Goal: Task Accomplishment & Management: Manage account settings

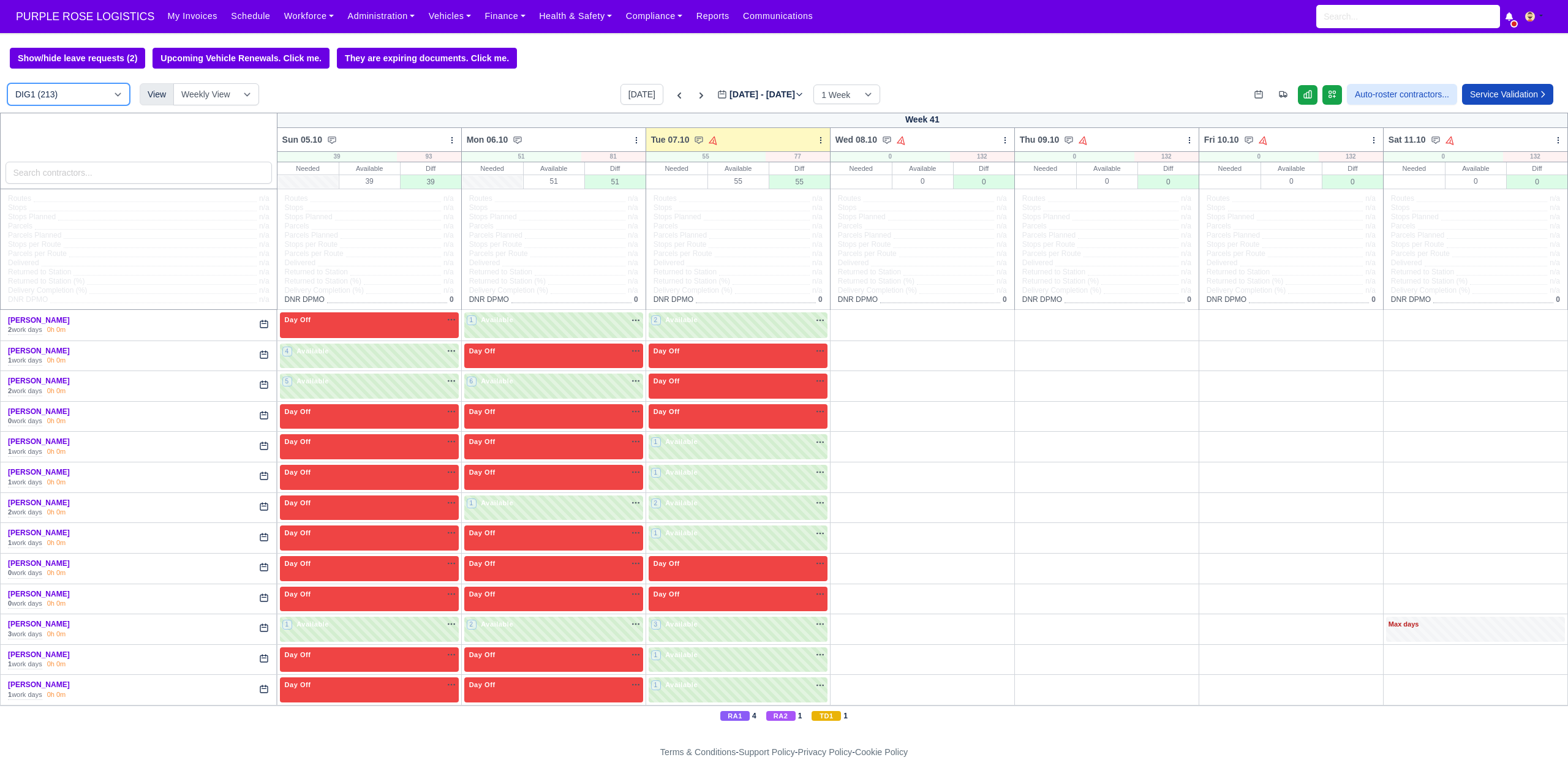
click at [69, 90] on select "DIG1 (213) DAK1 (1) GIMD (83)" at bounding box center [68, 94] width 123 height 22
click at [175, 173] on input "search" at bounding box center [138, 172] width 266 height 22
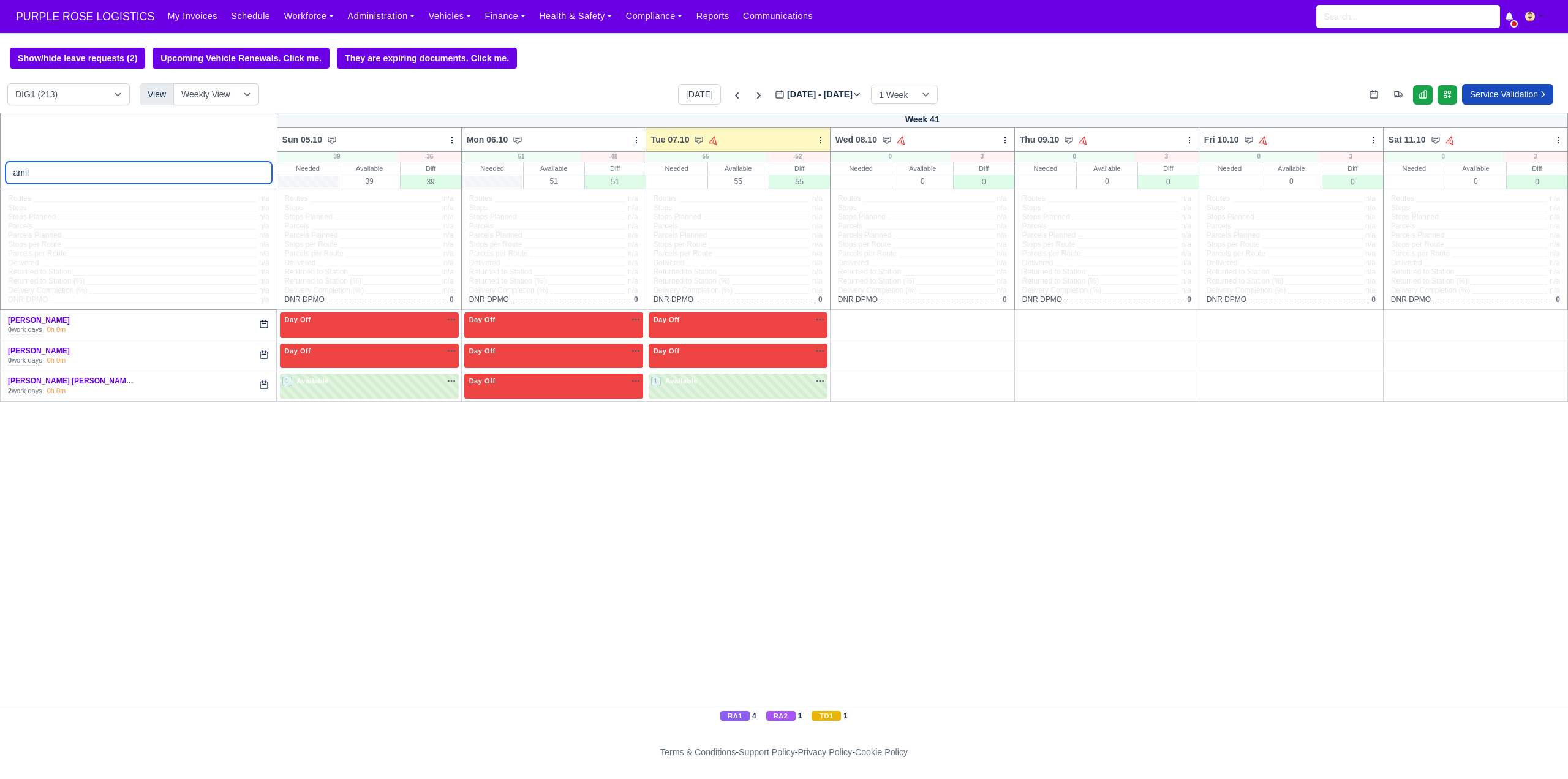
type input "amil"
click at [63, 381] on link "Muhammad Waleed Jami..." at bounding box center [73, 381] width 131 height 9
click at [43, 321] on link "[PERSON_NAME]" at bounding box center [38, 320] width 62 height 9
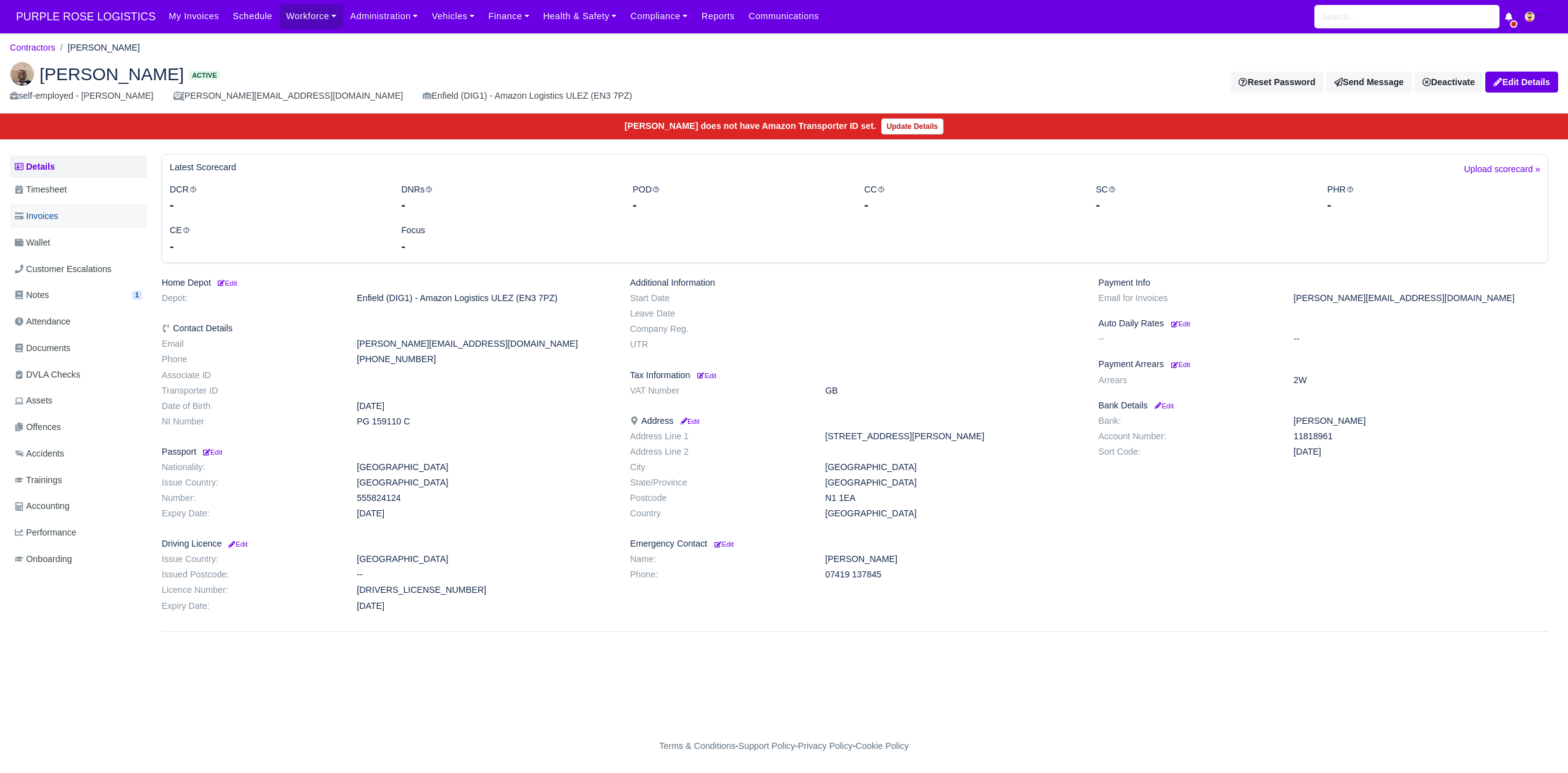
click at [74, 220] on link "Invoices" at bounding box center [78, 216] width 137 height 24
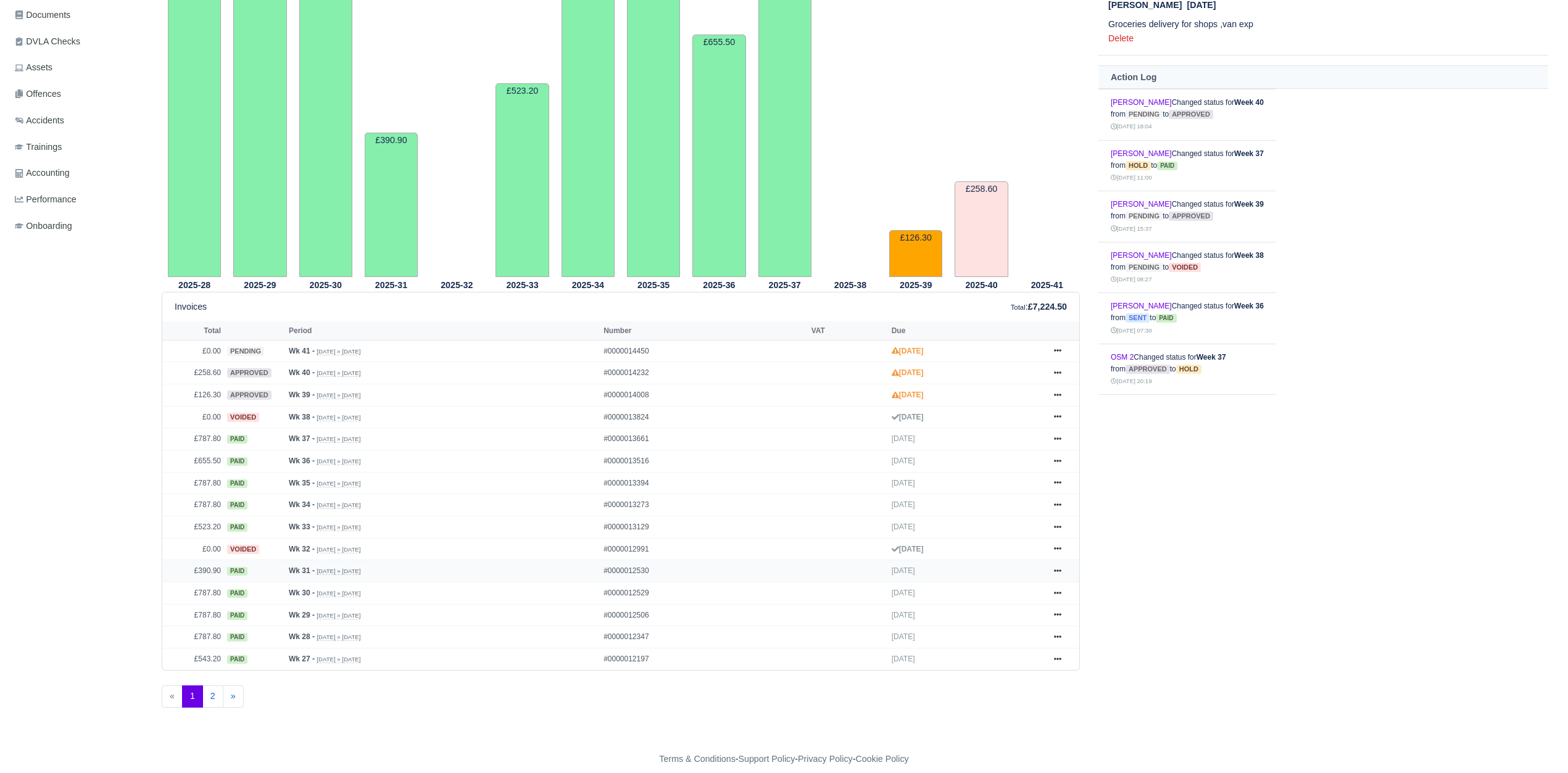
scroll to position [345, 0]
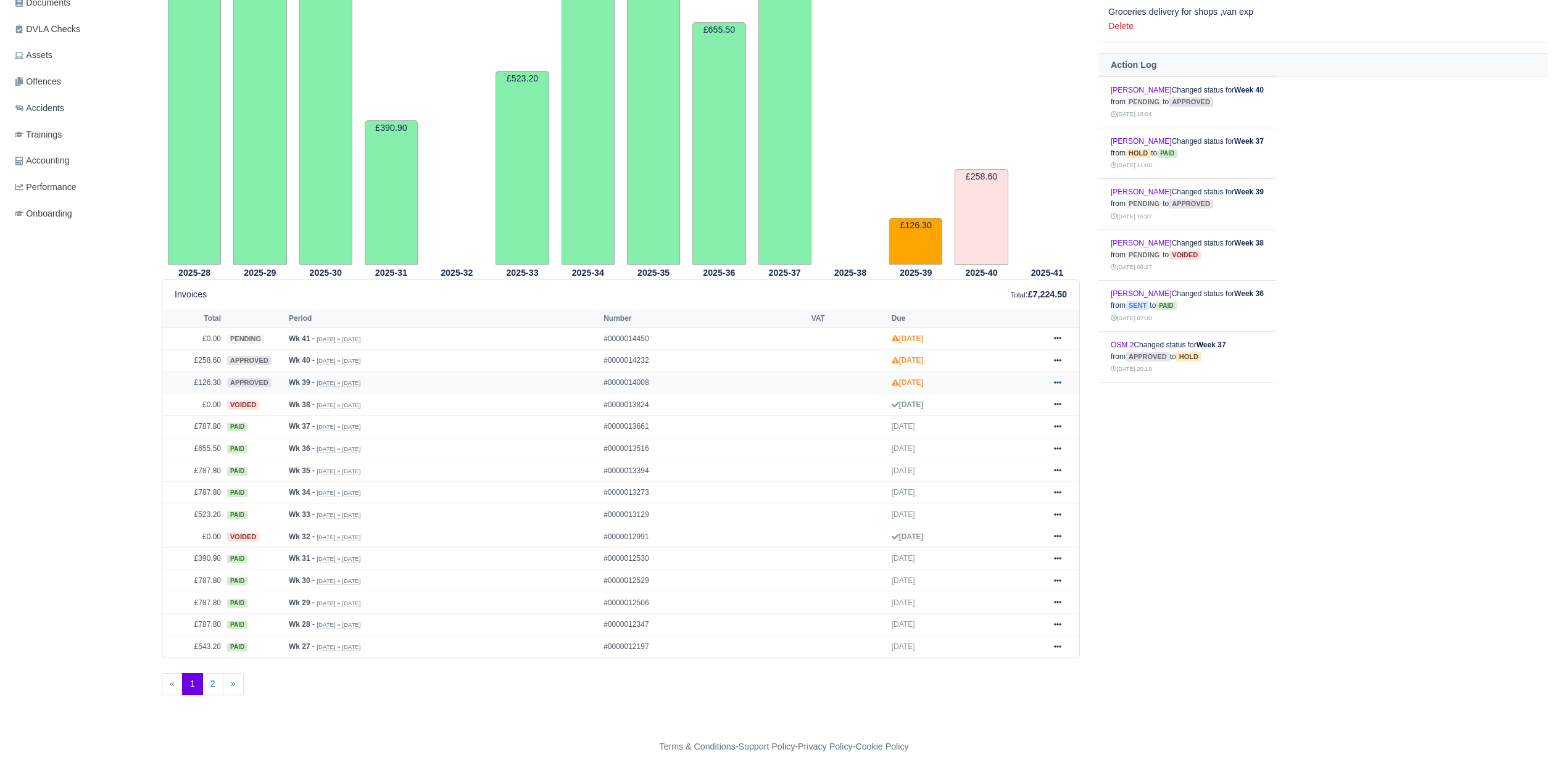
click at [1054, 385] on icon at bounding box center [1058, 382] width 7 height 7
click at [1007, 466] on link "Hold" at bounding box center [1011, 458] width 110 height 26
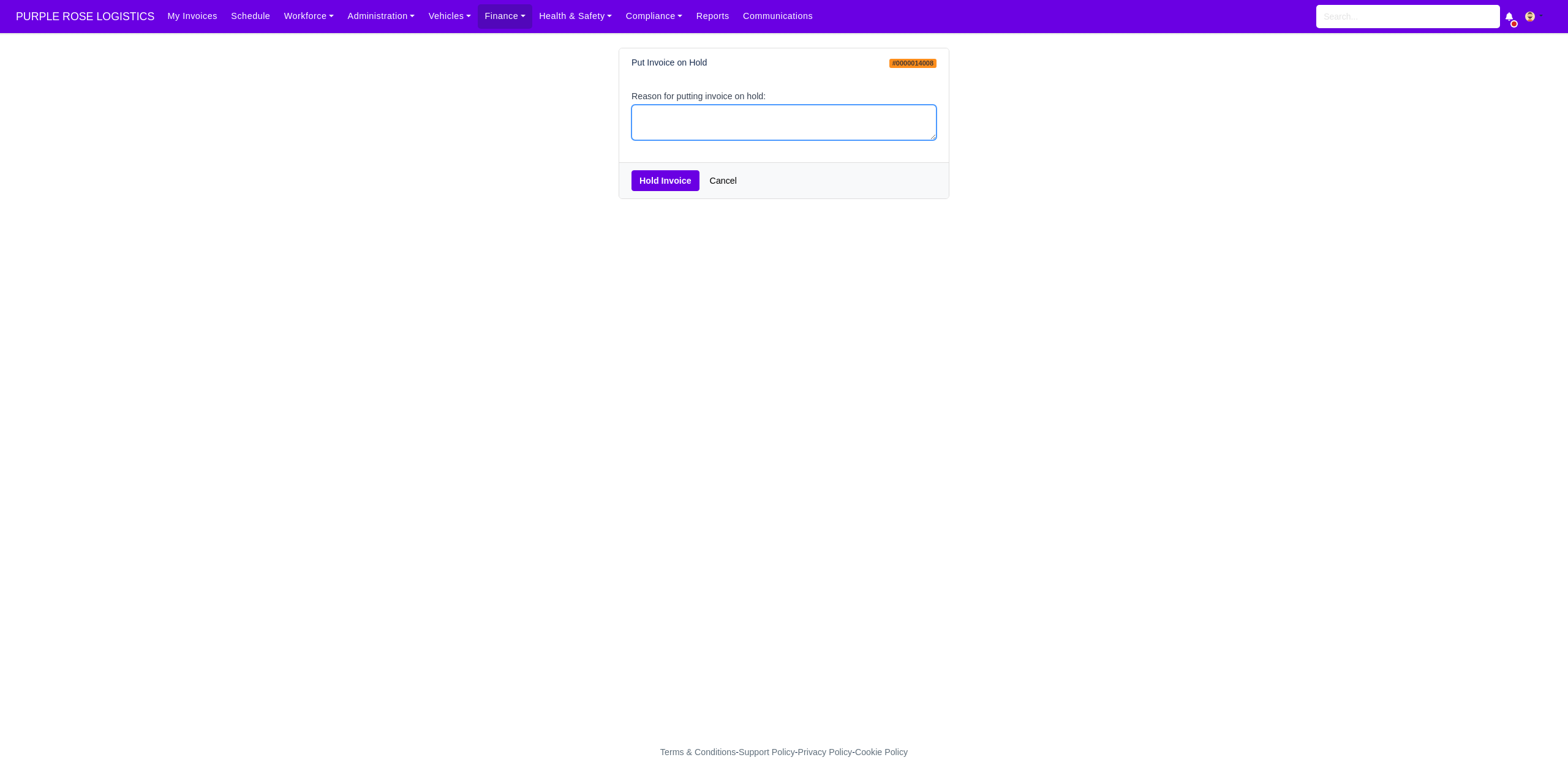
click at [750, 122] on textarea "Reason for putting invoice on hold:" at bounding box center [784, 123] width 305 height 37
type textarea "PCNS"
click at [657, 191] on button "Hold Invoice" at bounding box center [665, 181] width 68 height 21
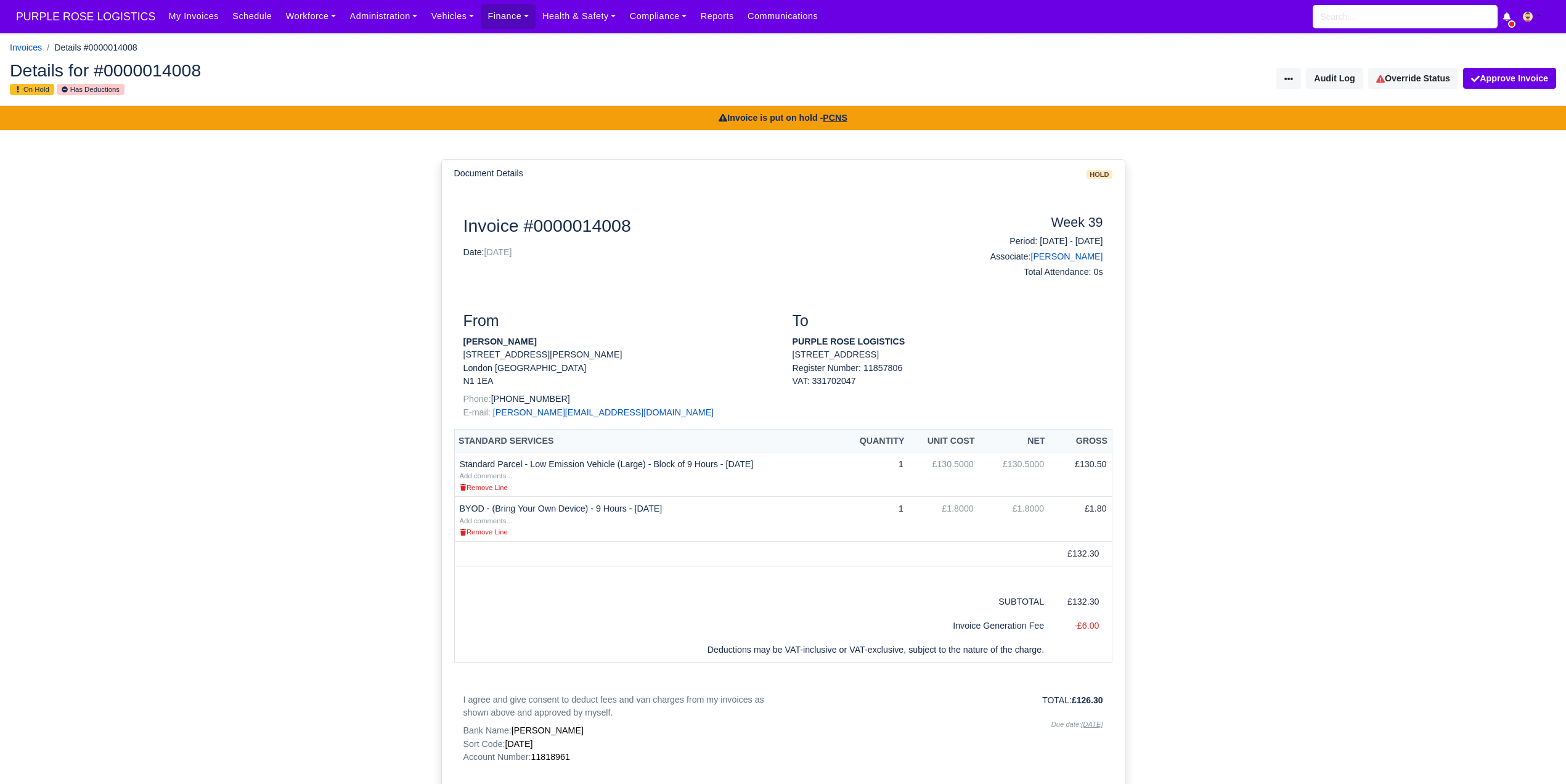
click at [502, 15] on link "Finance" at bounding box center [508, 16] width 55 height 24
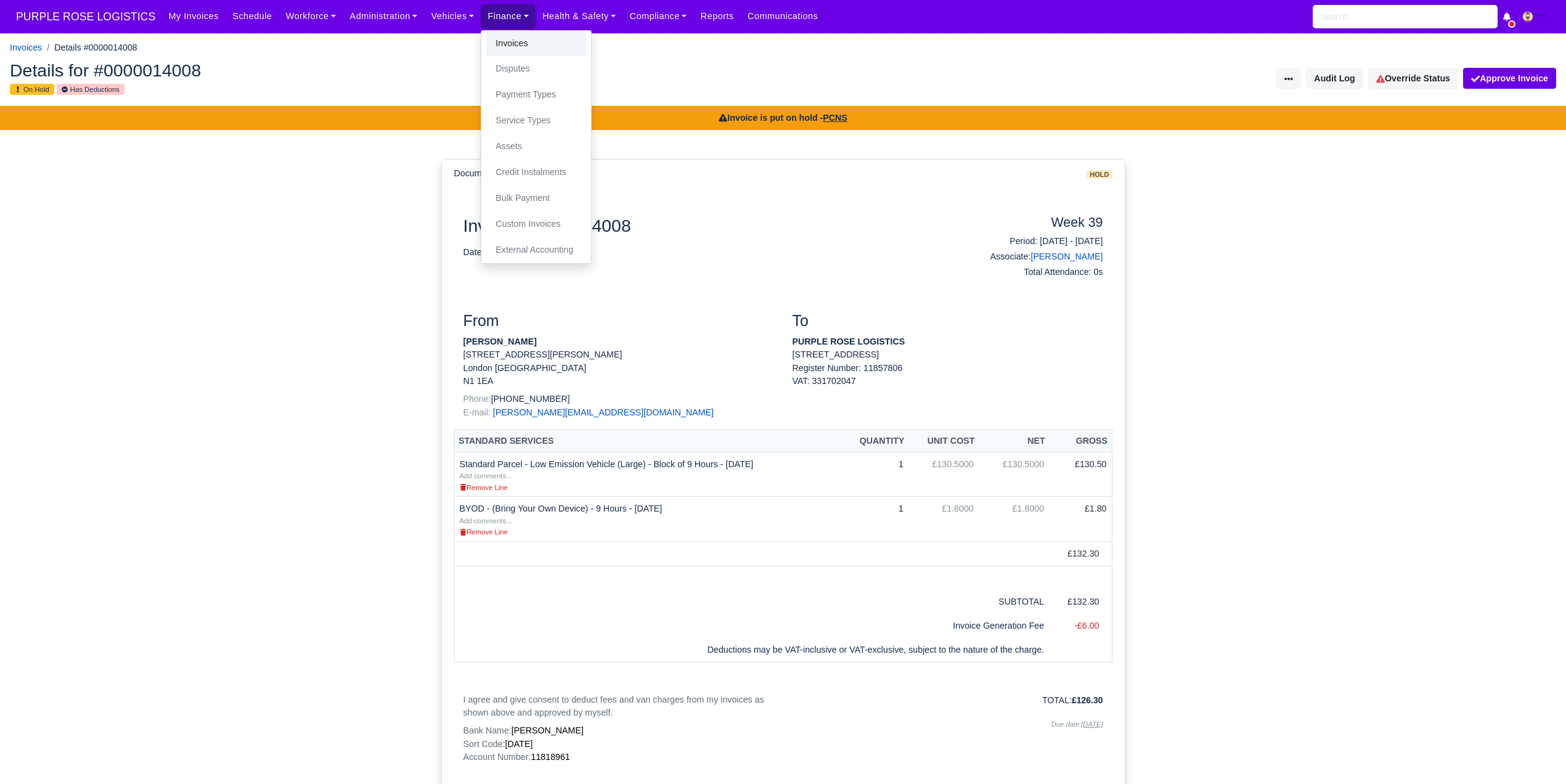
click at [492, 37] on link "Invoices" at bounding box center [537, 44] width 100 height 26
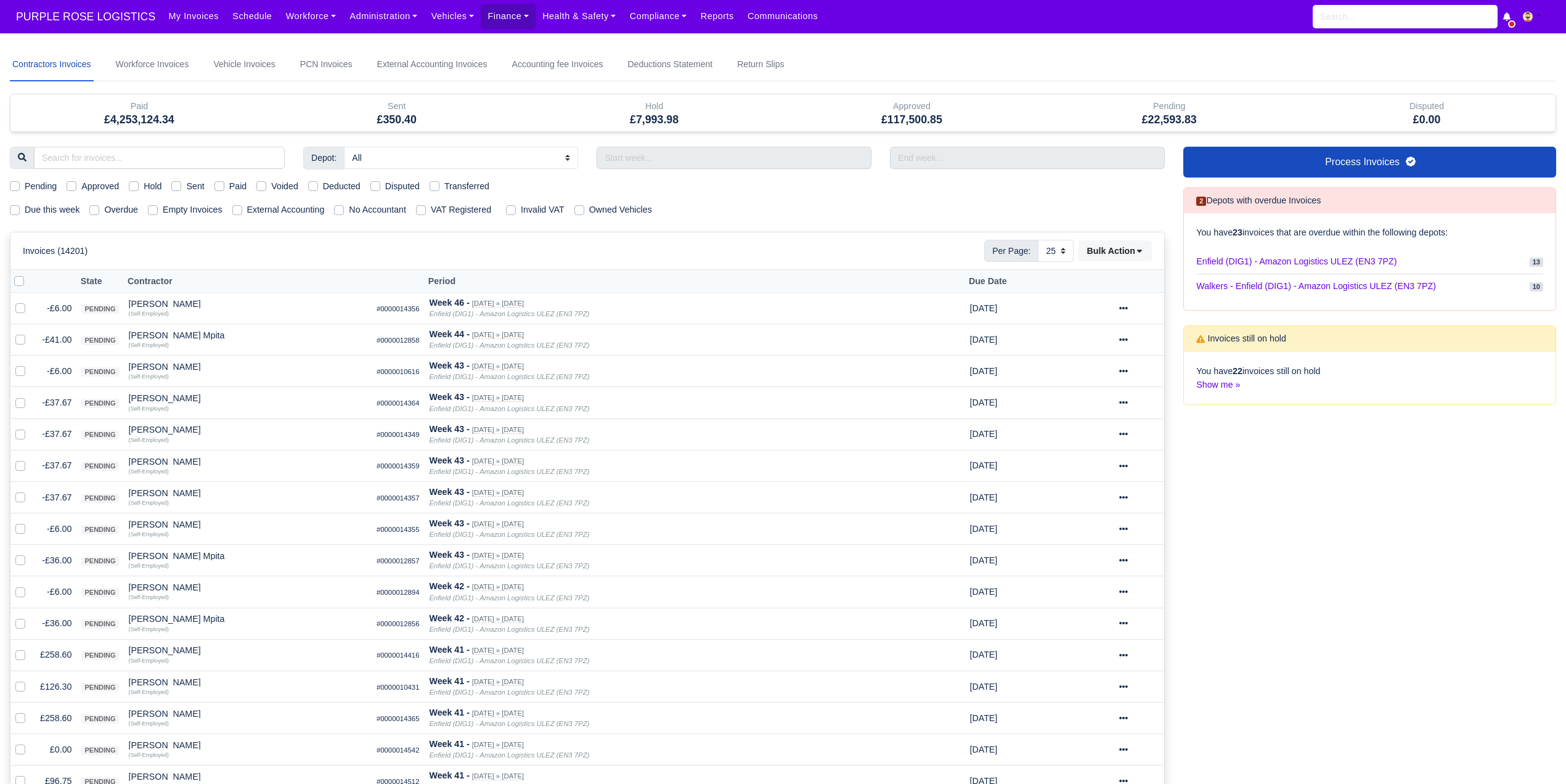
select select "25"
click at [295, 16] on link "Workforce" at bounding box center [311, 16] width 64 height 24
click at [298, 43] on link "Manpower" at bounding box center [334, 44] width 100 height 26
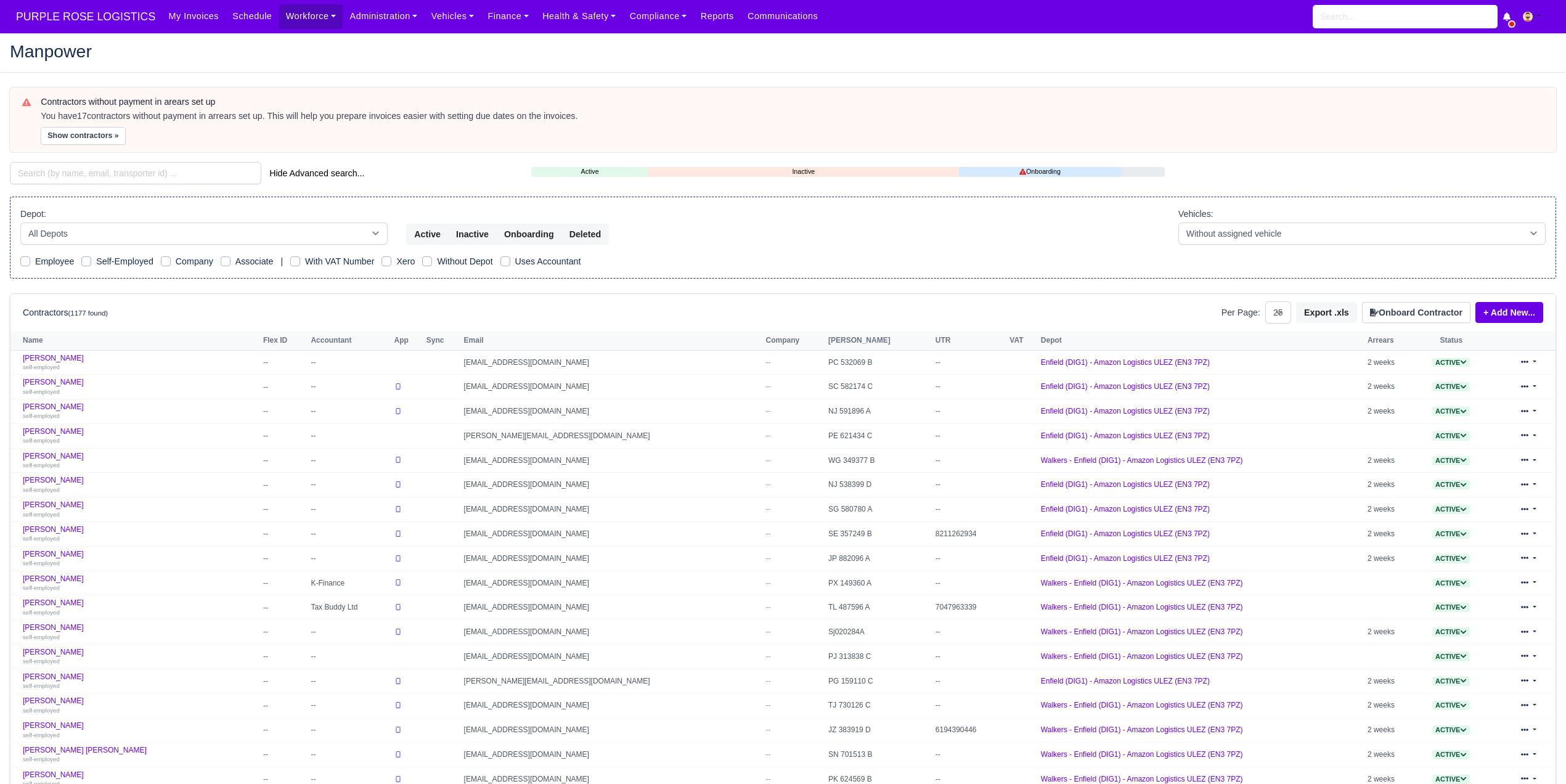
select select "25"
click at [175, 174] on input "search" at bounding box center [135, 172] width 251 height 22
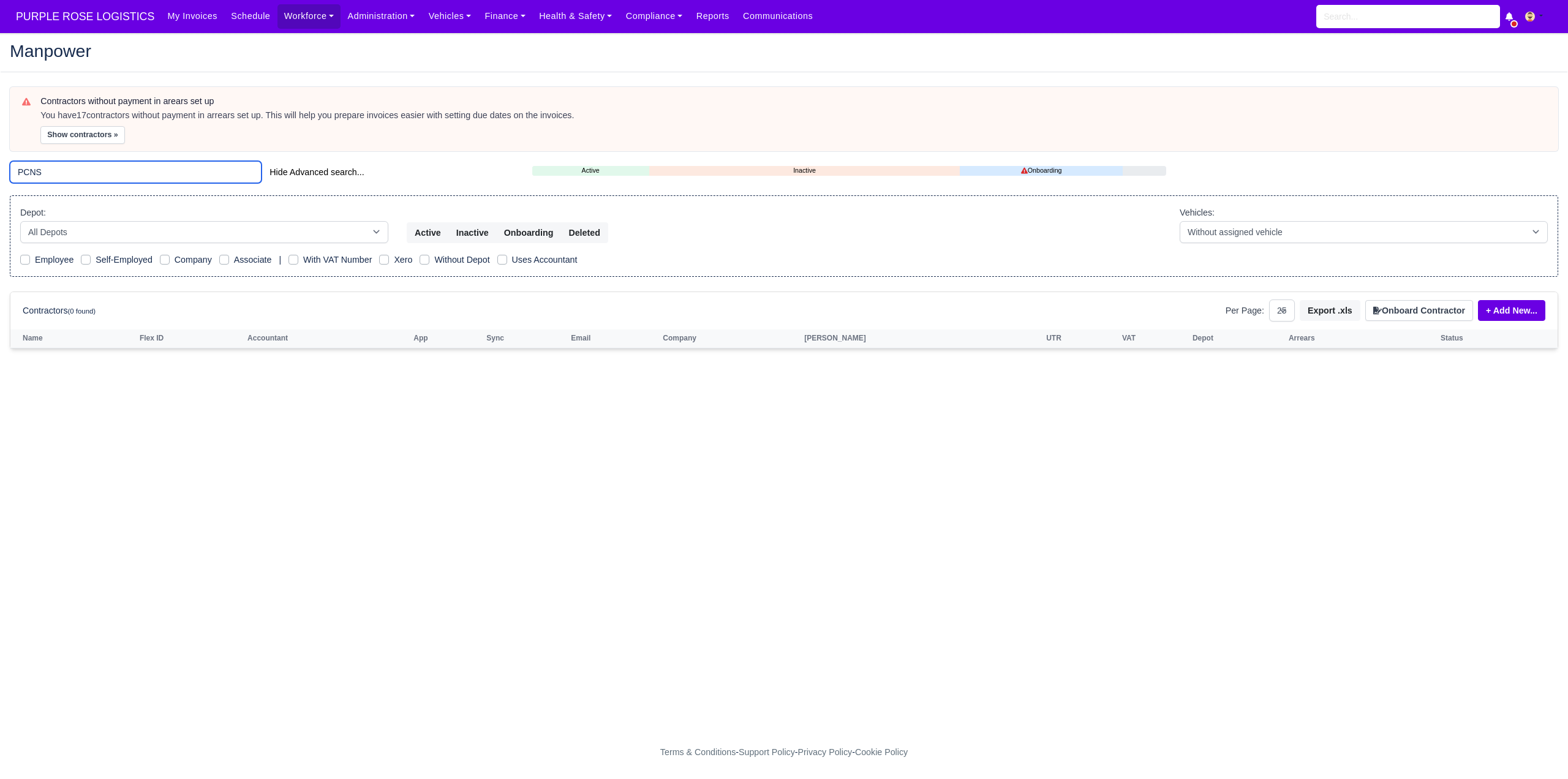
click at [56, 171] on input "PCNS" at bounding box center [135, 171] width 251 height 22
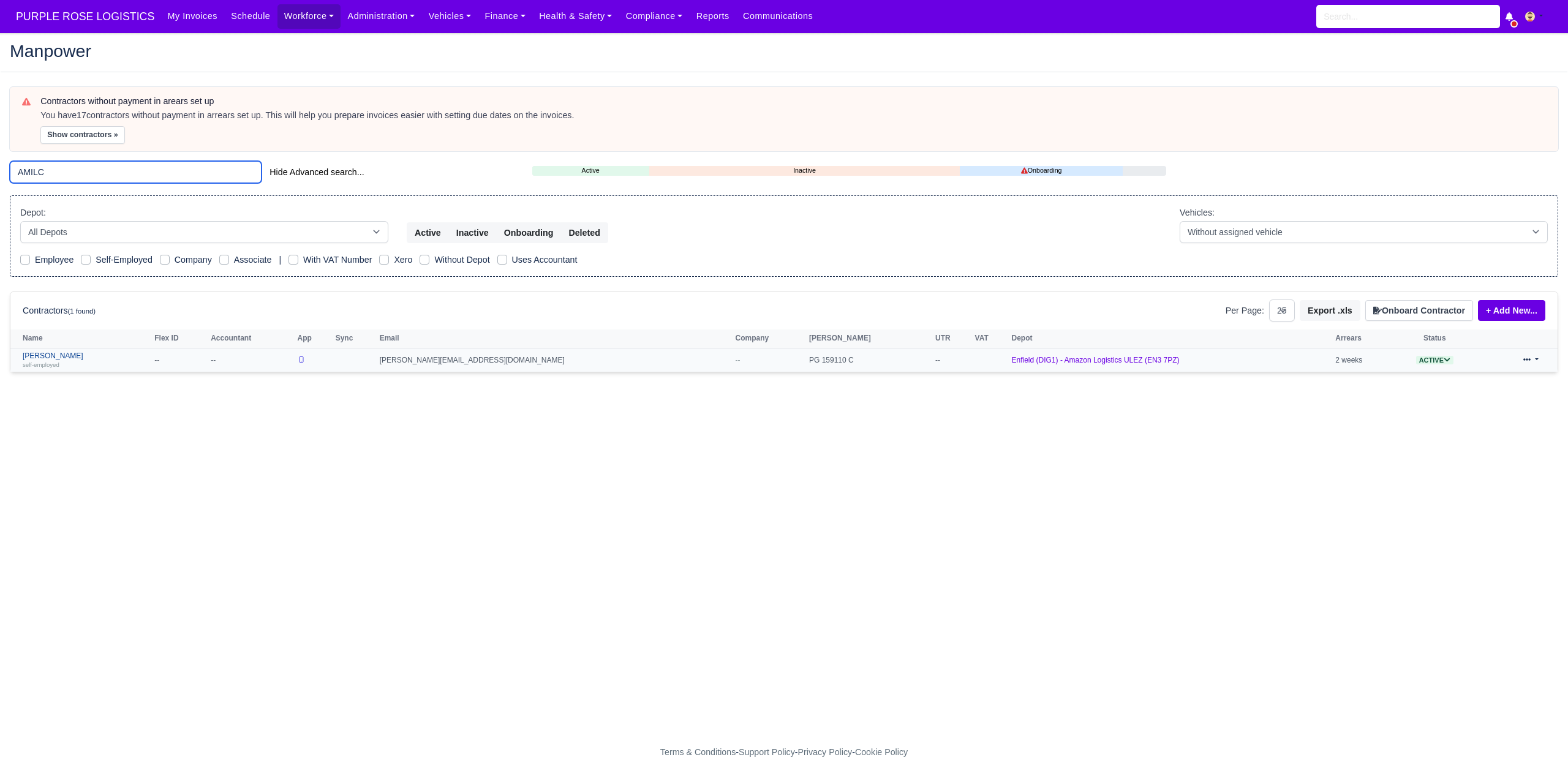
type input "AMILC"
click at [52, 356] on link "Amilcar Brown self-employed" at bounding box center [85, 360] width 125 height 17
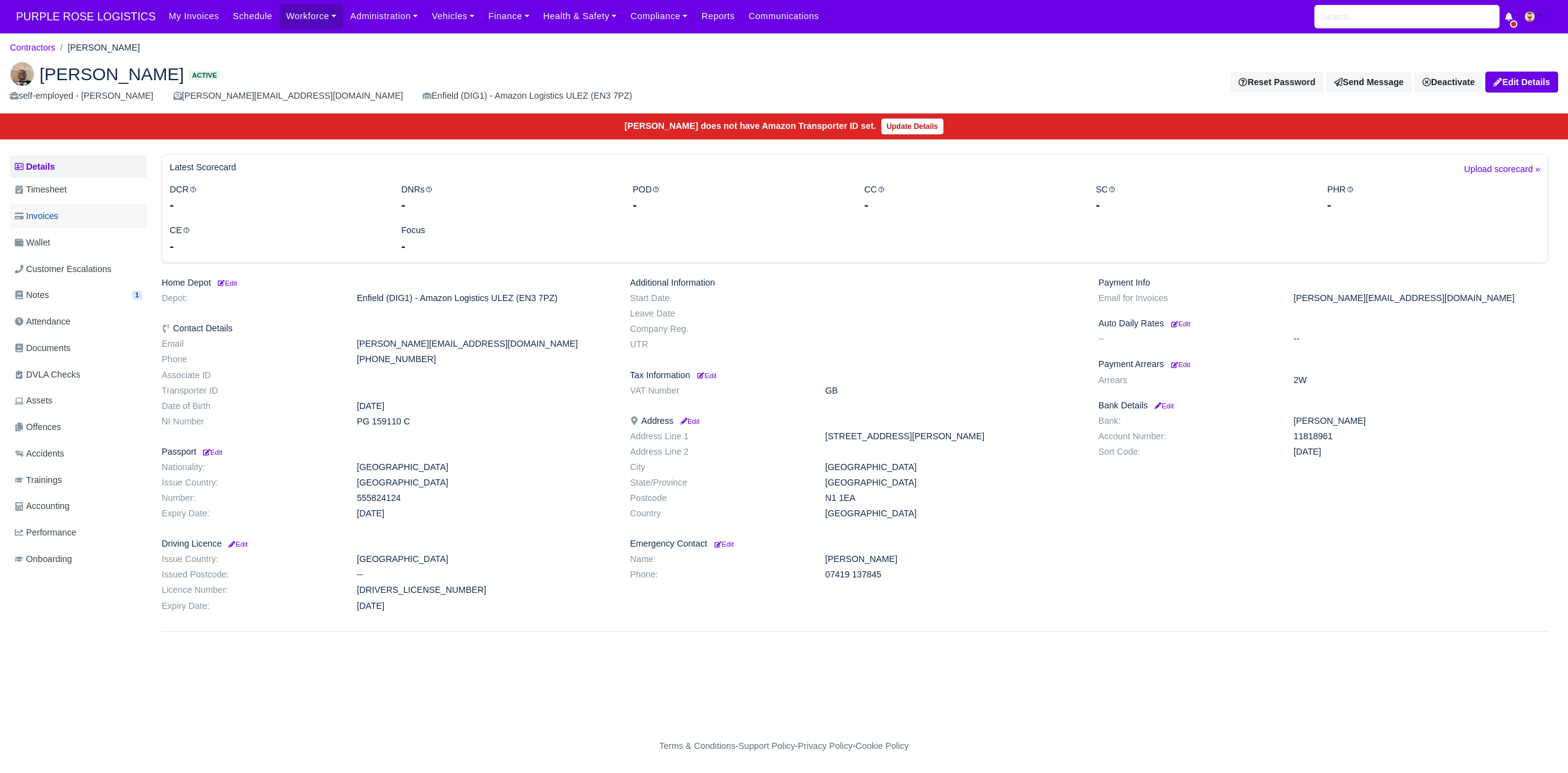
click at [70, 214] on link "Invoices" at bounding box center [78, 216] width 137 height 24
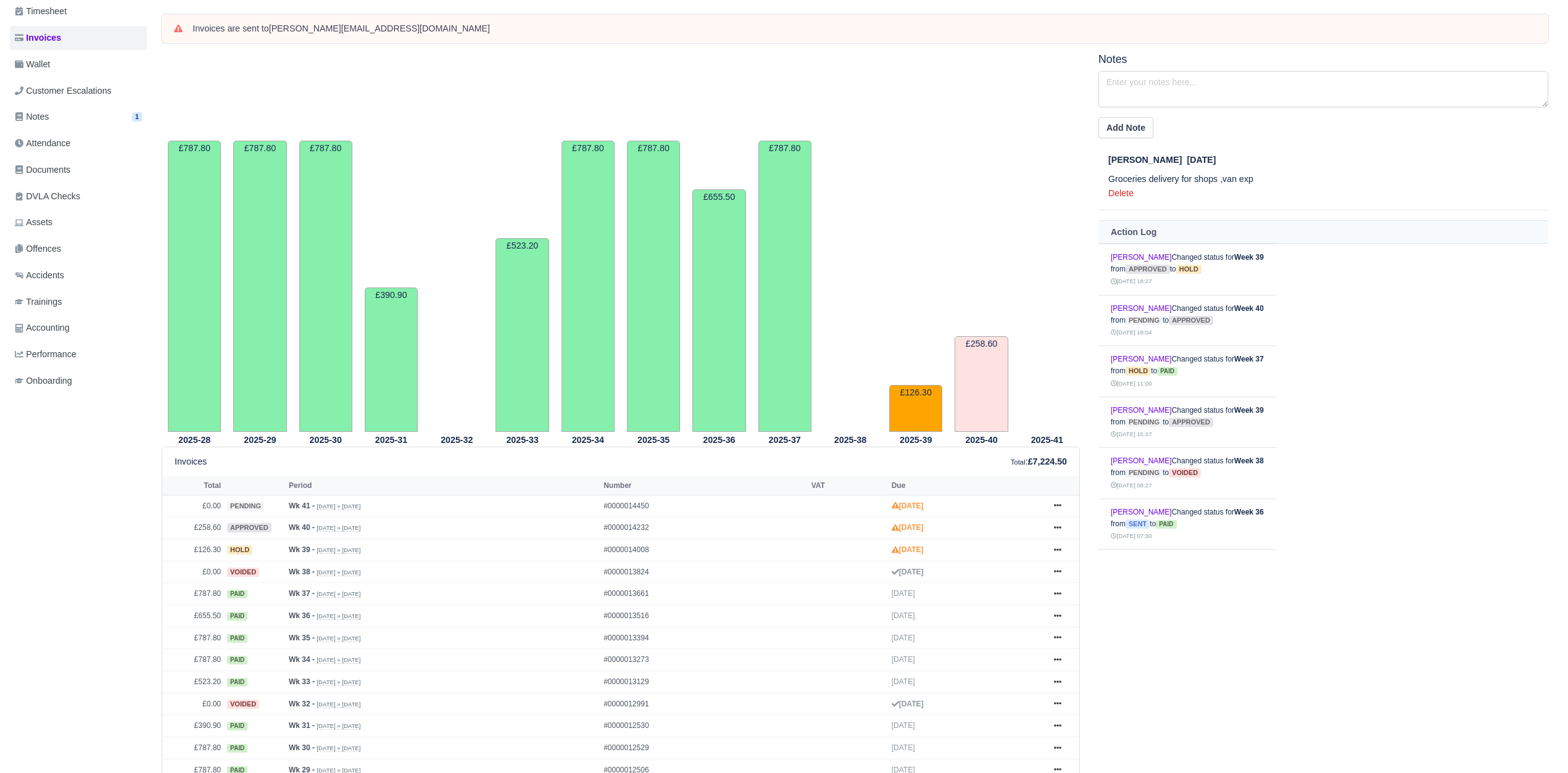
scroll to position [345, 0]
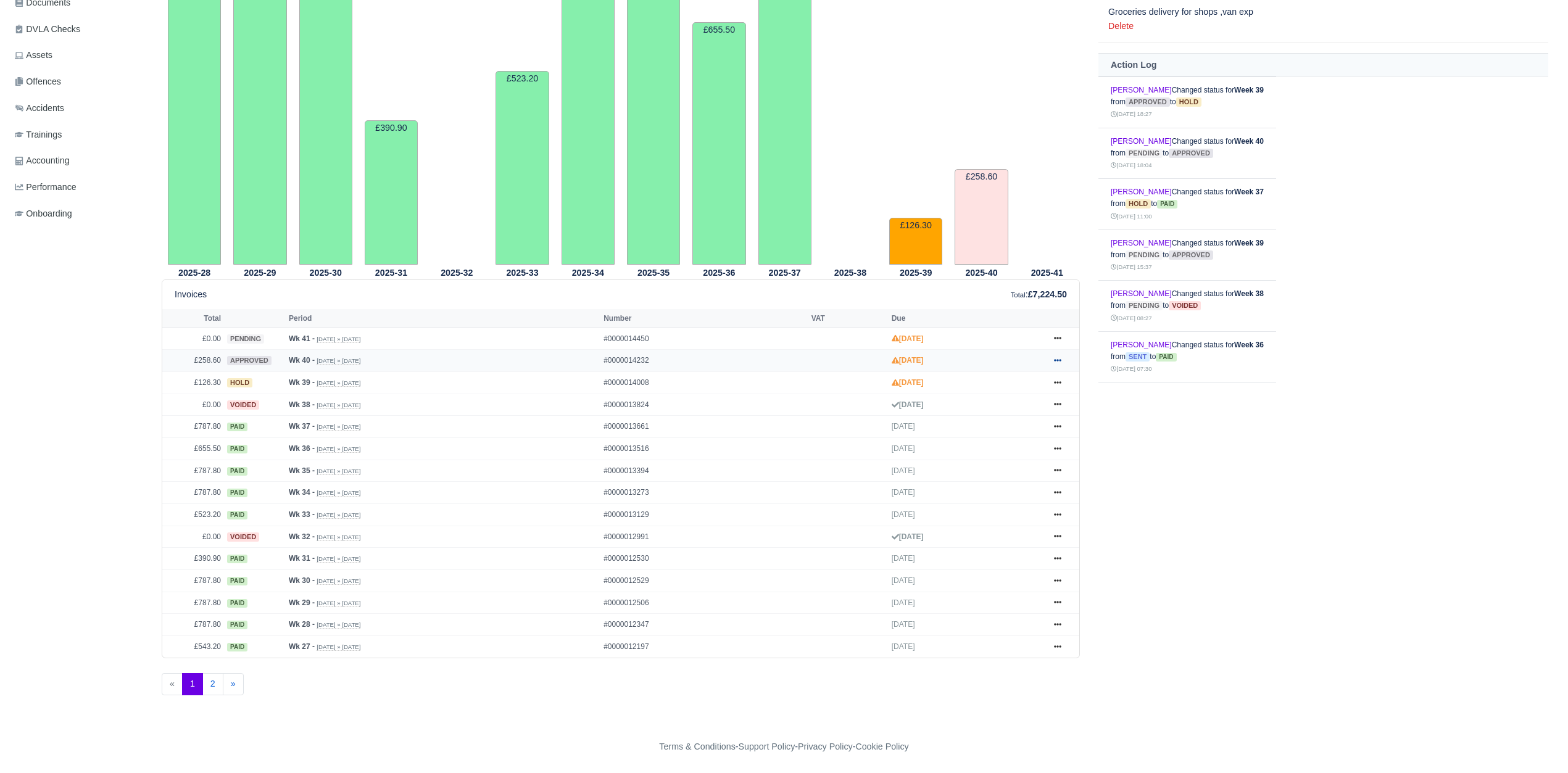
click at [1056, 358] on icon at bounding box center [1058, 360] width 7 height 7
click at [1020, 438] on link "Hold" at bounding box center [1011, 436] width 110 height 26
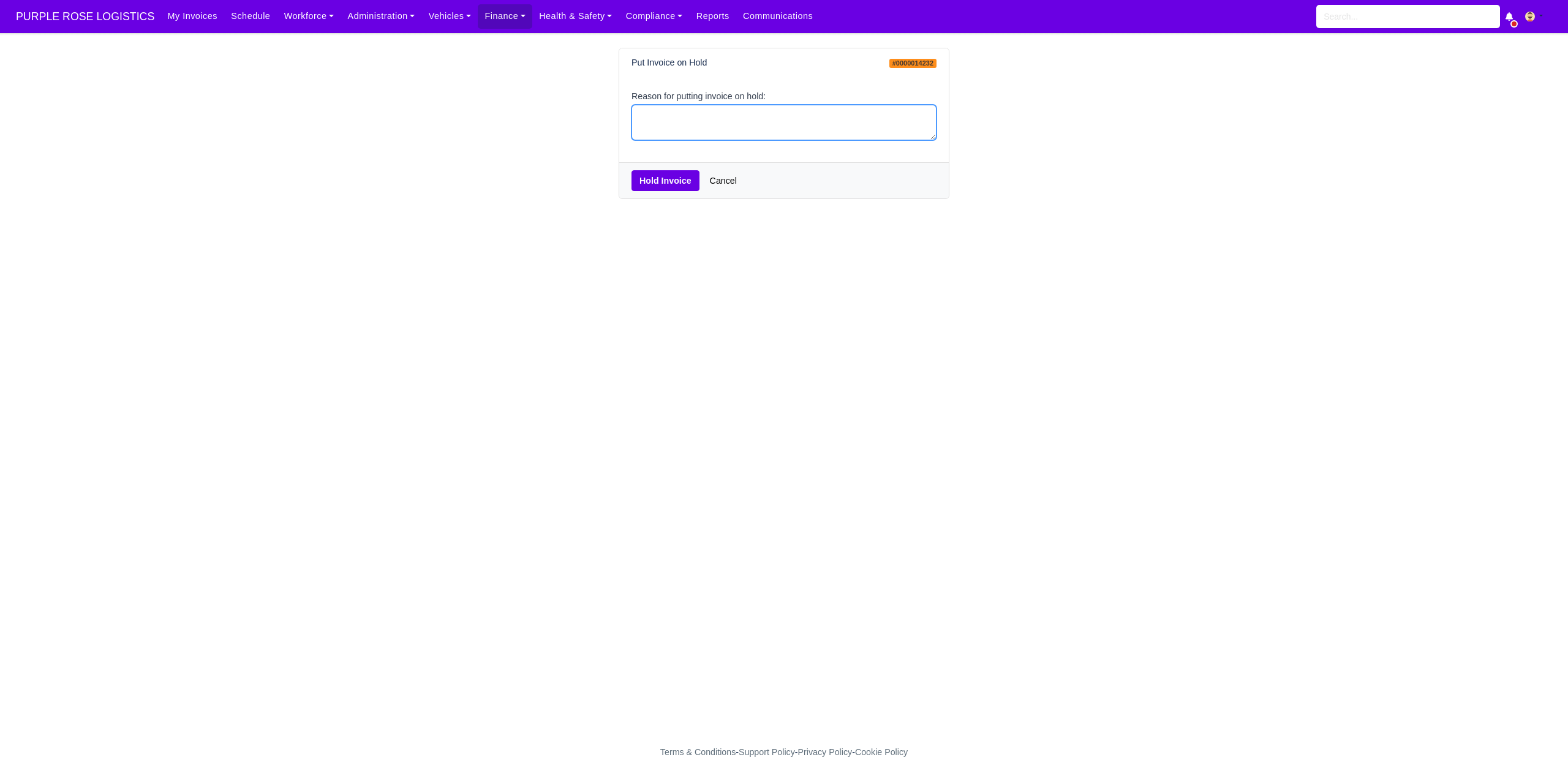
click at [702, 121] on textarea "Reason for putting invoice on hold:" at bounding box center [784, 123] width 305 height 37
type textarea "PCNS"
click at [674, 183] on button "Hold Invoice" at bounding box center [665, 181] width 68 height 21
